Goal: Task Accomplishment & Management: Manage account settings

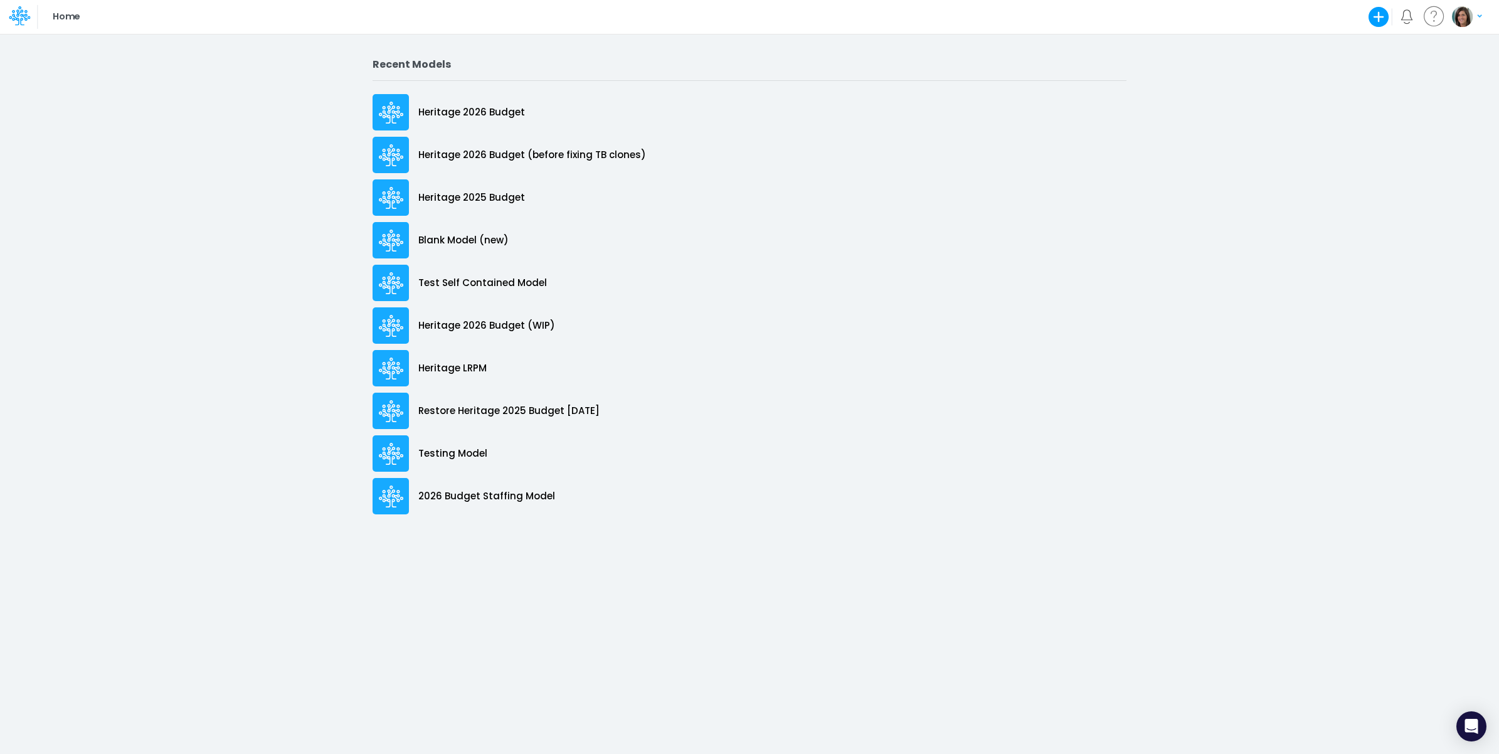
click at [1463, 23] on img "button" at bounding box center [1462, 16] width 21 height 21
click at [1425, 94] on button "Log out" at bounding box center [1416, 102] width 134 height 19
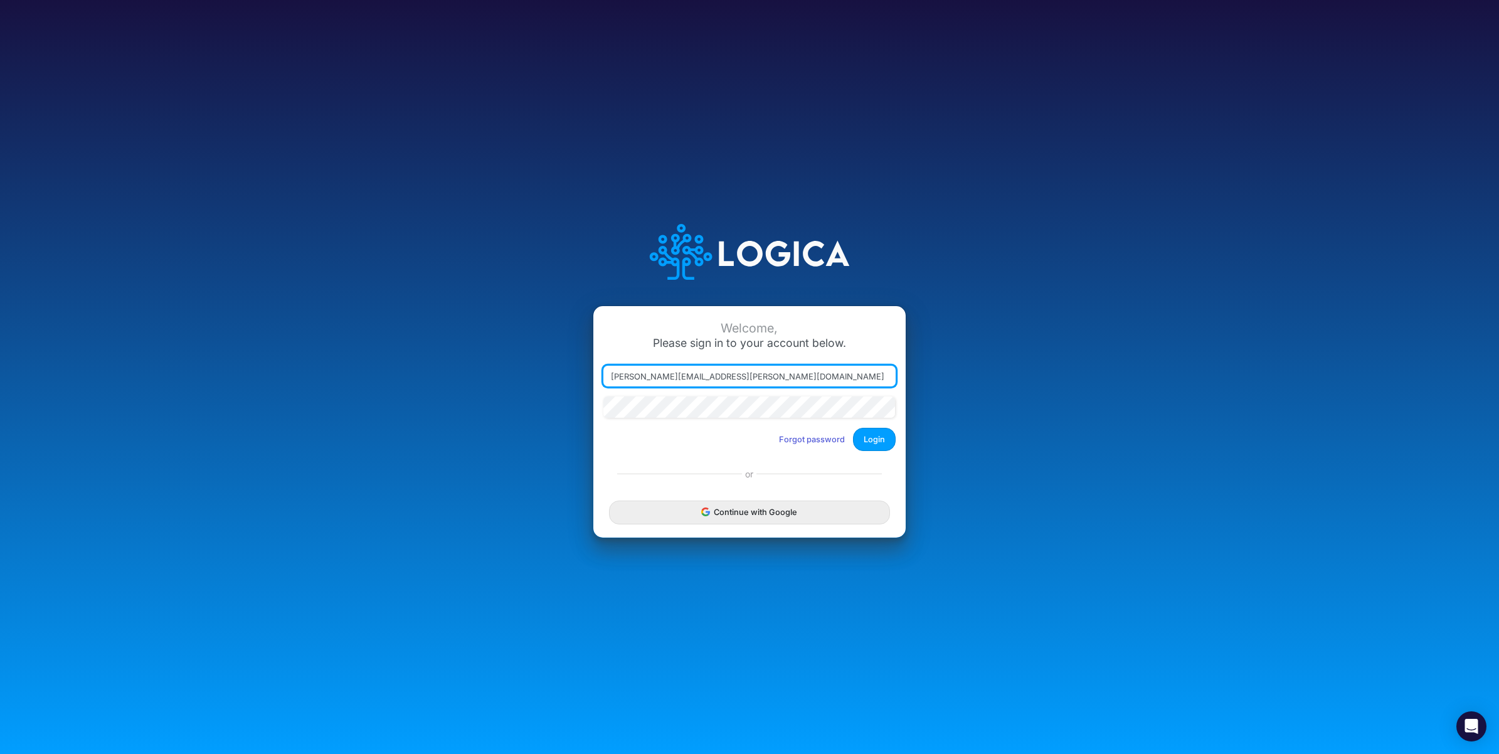
drag, startPoint x: 672, startPoint y: 378, endPoint x: 947, endPoint y: 384, distance: 275.4
click at [947, 384] on div "Welcome, Please sign in to your account below. [PERSON_NAME][EMAIL_ADDRESS][PER…" at bounding box center [749, 377] width 999 height 358
type input "[PERSON_NAME][EMAIL_ADDRESS][PERSON_NAME][DOMAIN_NAME]"
click at [884, 443] on button "Login" at bounding box center [874, 439] width 43 height 23
